Goal: Navigation & Orientation: Understand site structure

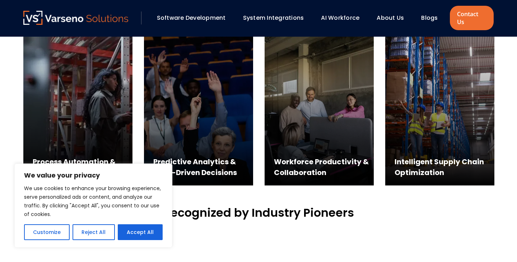
scroll to position [367, 0]
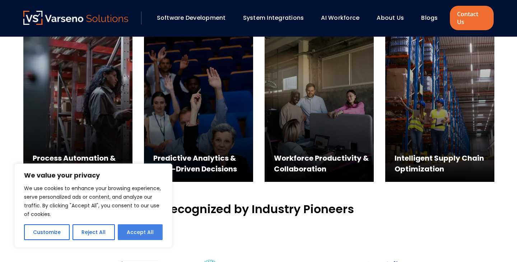
click at [139, 230] on button "Accept All" at bounding box center [140, 232] width 45 height 16
checkbox input "true"
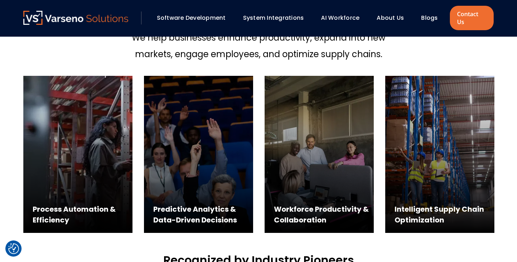
scroll to position [0, 0]
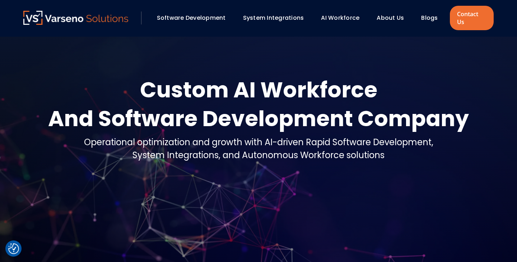
click at [201, 14] on link "Software Development" at bounding box center [191, 18] width 69 height 8
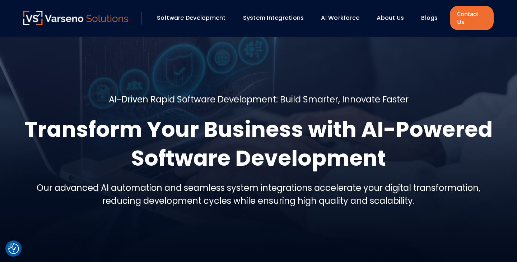
click at [270, 15] on link "System Integrations" at bounding box center [273, 18] width 61 height 8
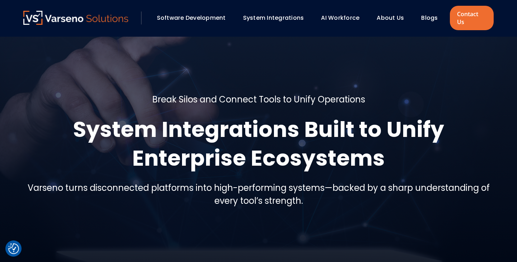
click at [390, 15] on link "About Us" at bounding box center [390, 18] width 27 height 8
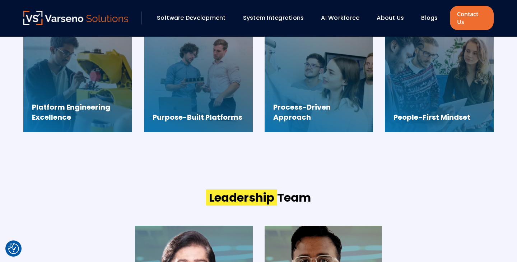
scroll to position [596, 0]
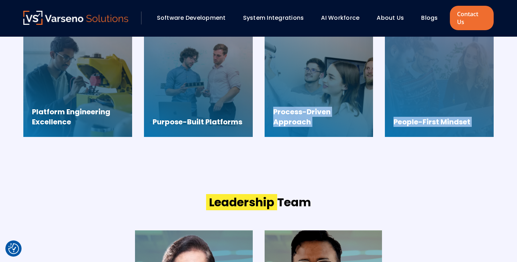
drag, startPoint x: 334, startPoint y: 58, endPoint x: 411, endPoint y: 164, distance: 130.5
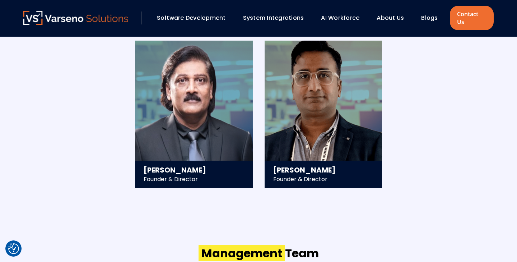
scroll to position [785, 0]
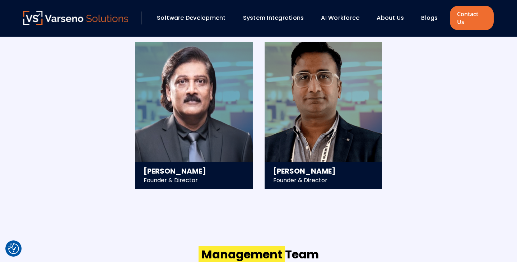
click at [425, 168] on div "Ravi Sigicharla Founder & Director - 25+ years in technology strategy and enter…" at bounding box center [258, 115] width 471 height 147
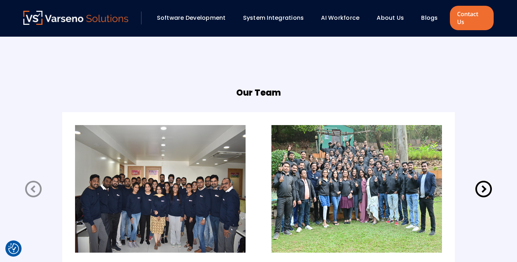
scroll to position [1421, 0]
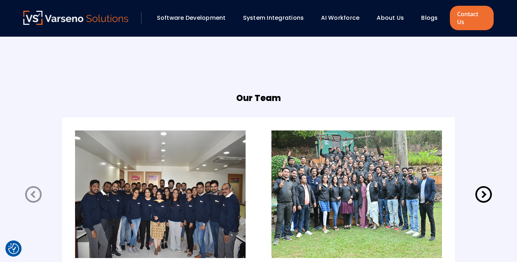
drag, startPoint x: 374, startPoint y: 188, endPoint x: 340, endPoint y: 69, distance: 123.5
click at [346, 161] on img at bounding box center [357, 194] width 171 height 128
drag, startPoint x: 388, startPoint y: 177, endPoint x: 349, endPoint y: 216, distance: 55.7
click at [349, 217] on img at bounding box center [357, 194] width 171 height 128
click at [488, 184] on icon at bounding box center [484, 194] width 20 height 20
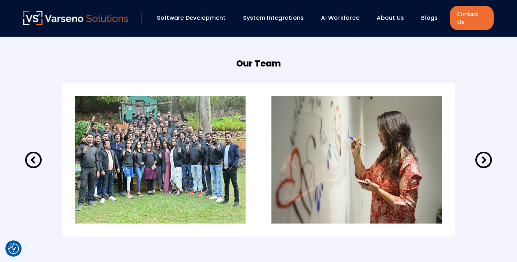
scroll to position [1458, 0]
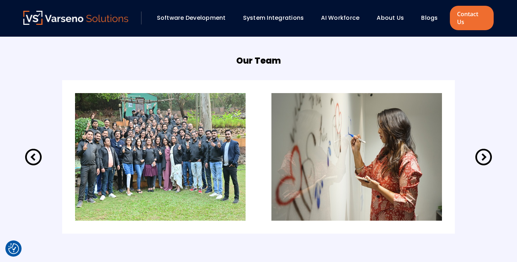
click at [479, 152] on icon at bounding box center [484, 157] width 20 height 20
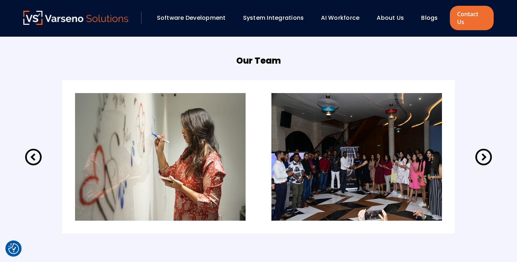
click at [479, 152] on icon at bounding box center [484, 157] width 20 height 20
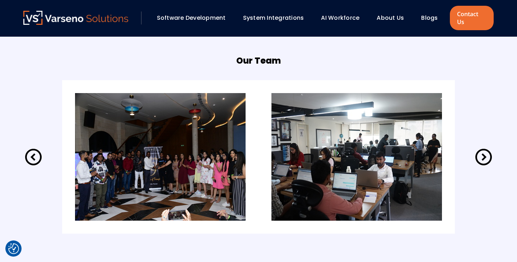
click at [479, 152] on icon at bounding box center [484, 157] width 20 height 20
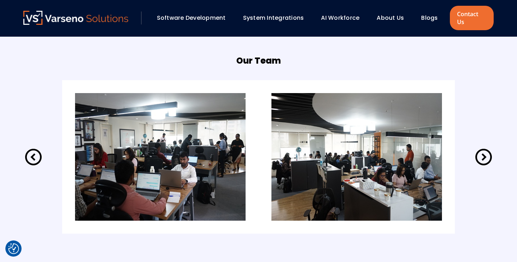
click at [479, 152] on icon at bounding box center [484, 157] width 20 height 20
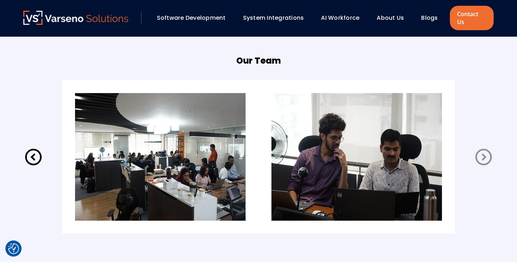
click at [479, 152] on icon at bounding box center [484, 157] width 20 height 20
click at [482, 151] on icon at bounding box center [484, 157] width 20 height 20
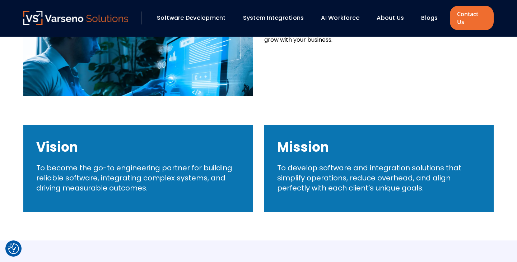
scroll to position [229, 0]
